Goal: Information Seeking & Learning: Learn about a topic

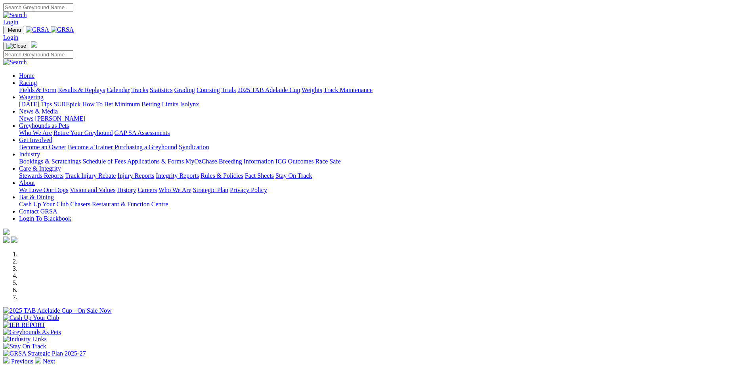
click at [37, 79] on link "Racing" at bounding box center [28, 82] width 18 height 7
click at [130, 86] on link "Calendar" at bounding box center [118, 89] width 23 height 7
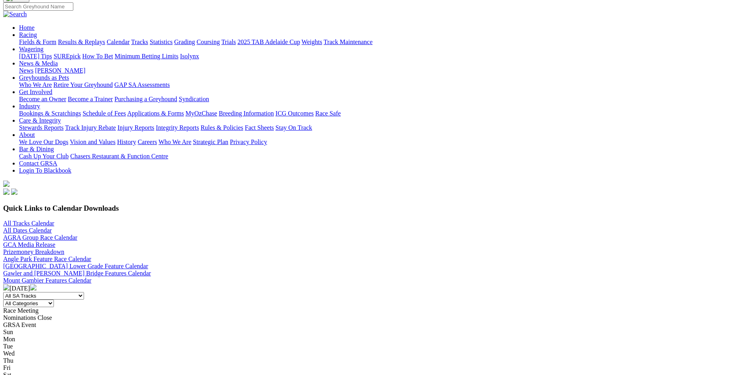
scroll to position [132, 0]
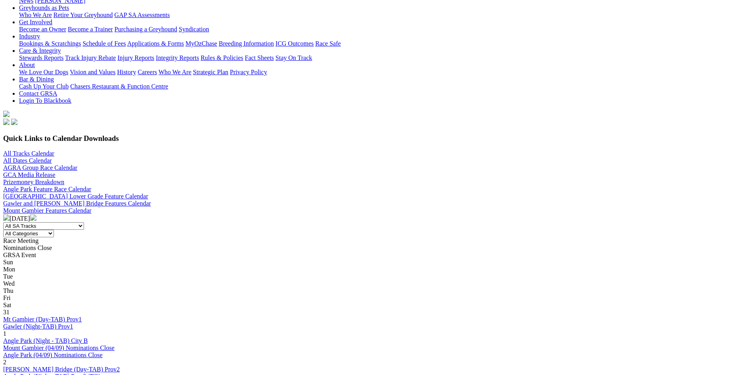
click at [36, 214] on img at bounding box center [33, 217] width 6 height 6
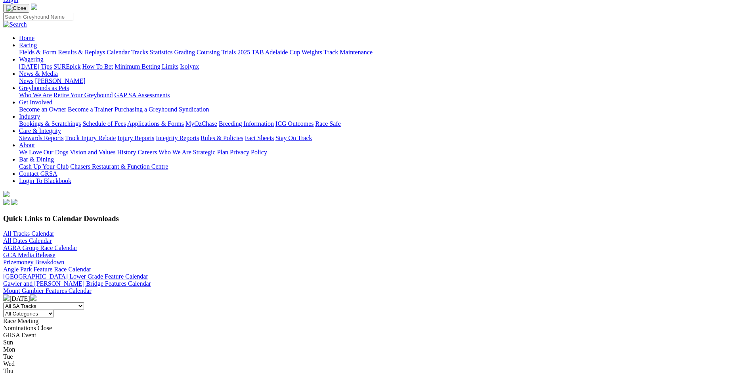
scroll to position [105, 0]
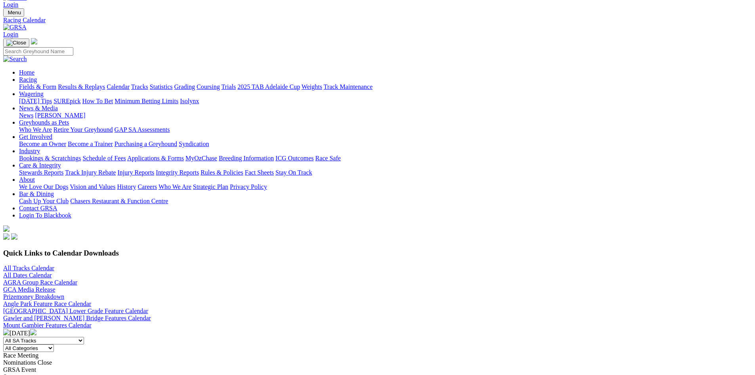
scroll to position [79, 0]
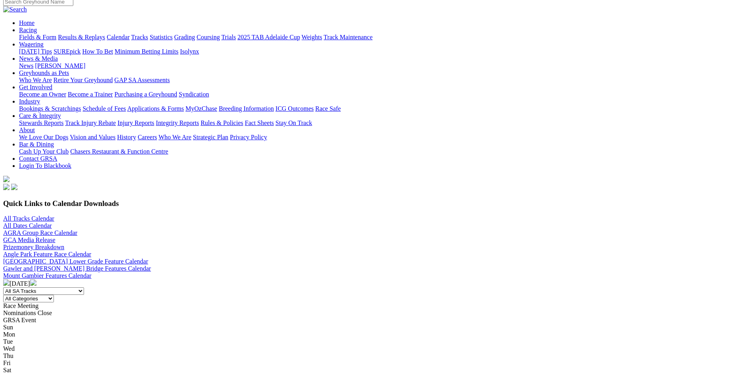
scroll to position [79, 0]
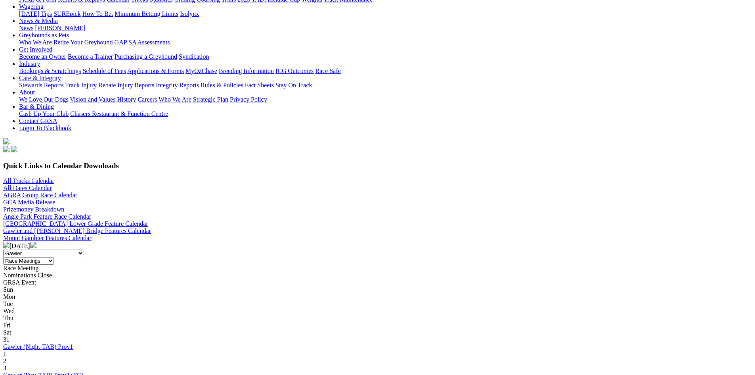
scroll to position [132, 0]
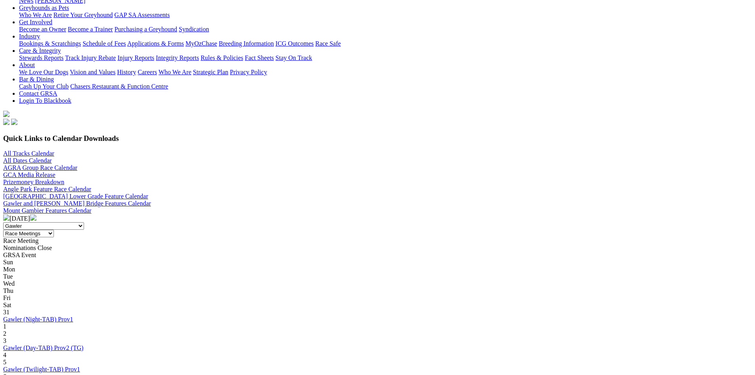
click at [36, 214] on img at bounding box center [33, 217] width 6 height 6
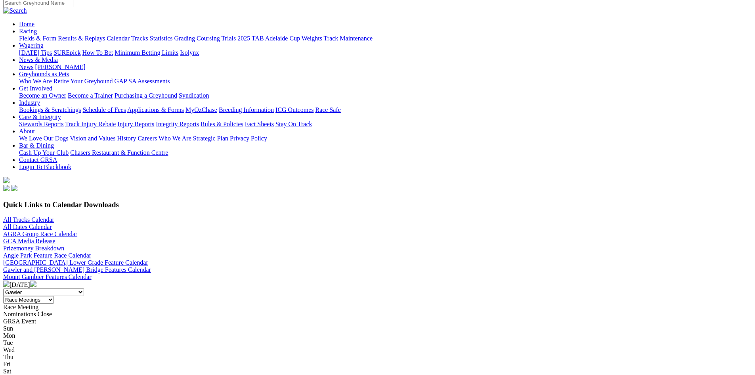
scroll to position [105, 0]
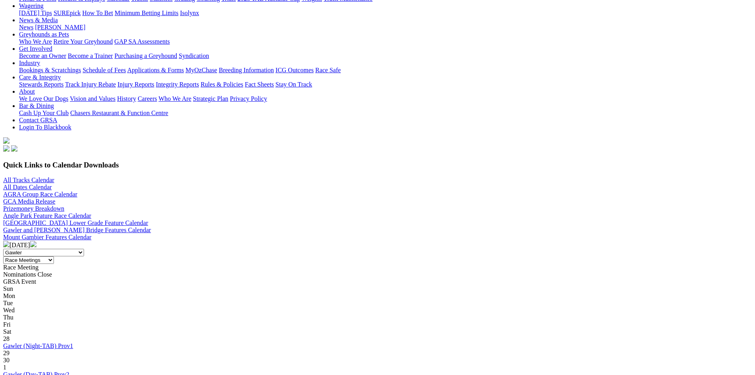
click at [69, 371] on link "Gawler (Day-TAB) Prov2" at bounding box center [36, 374] width 66 height 7
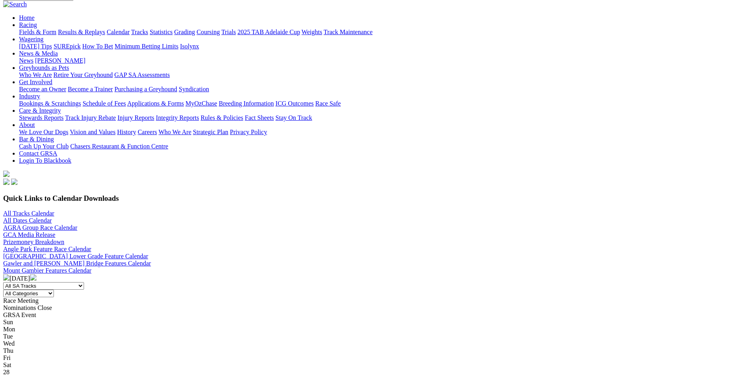
scroll to position [79, 0]
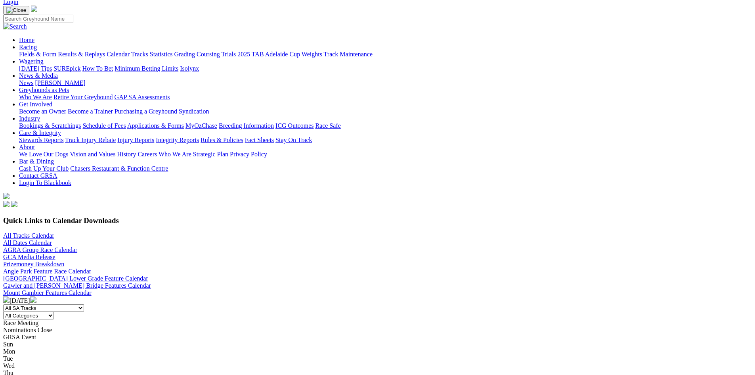
scroll to position [53, 0]
